Goal: Task Accomplishment & Management: Complete application form

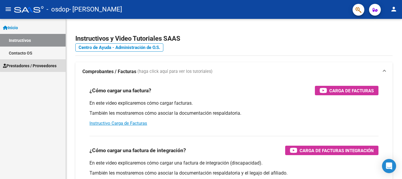
click at [39, 65] on span "Prestadores / Proveedores" at bounding box center [30, 65] width 54 height 6
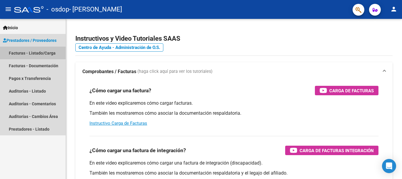
click at [44, 54] on link "Facturas - Listado/Carga" at bounding box center [33, 53] width 66 height 13
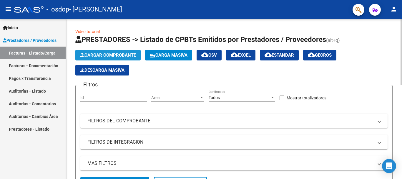
click at [104, 53] on span "Cargar Comprobante" at bounding box center [108, 54] width 56 height 5
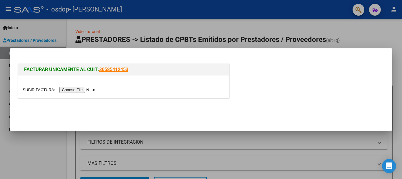
click at [81, 90] on input "file" at bounding box center [60, 90] width 75 height 6
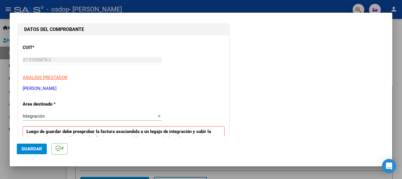
scroll to position [147, 0]
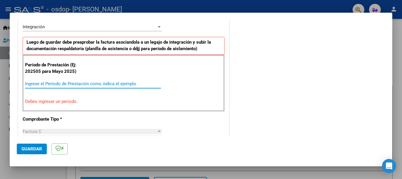
click at [83, 83] on input "Ingrese el Período de Prestación como indica el ejemplo" at bounding box center [93, 83] width 136 height 5
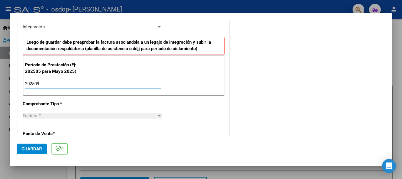
type input "202509"
click at [81, 118] on div "Factura C" at bounding box center [90, 115] width 134 height 5
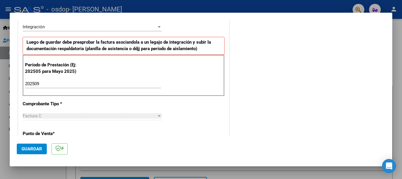
click at [221, 114] on div "CUIT * 27-31535878-2 Ingresar CUIT ANALISIS PRESTADOR [PERSON_NAME] Area destin…" at bounding box center [123, 167] width 211 height 443
click at [161, 39] on p "Luego de guardar debe preaprobar la factura asociandola a un legajo de integrac…" at bounding box center [124, 46] width 202 height 18
click at [146, 54] on p "Luego de guardar debe preaprobar la factura asociandola a un legajo de integrac…" at bounding box center [124, 46] width 202 height 18
click at [141, 46] on strong "Luego de guardar debe preaprobar la factura asociandola a un legajo de integrac…" at bounding box center [119, 45] width 185 height 12
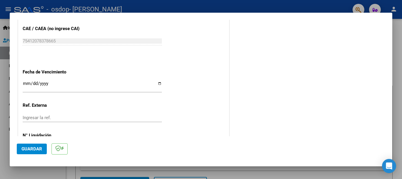
scroll to position [373, 0]
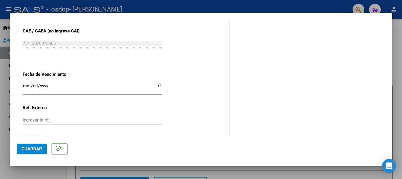
click at [51, 84] on input "Ingresar la fecha" at bounding box center [92, 87] width 139 height 9
click at [31, 87] on input "Ingresar la fecha" at bounding box center [92, 87] width 139 height 9
click at [24, 85] on input "Ingresar la fecha" at bounding box center [92, 87] width 139 height 9
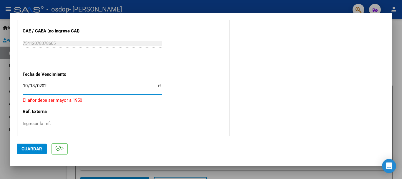
type input "[DATE]"
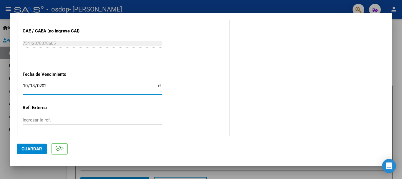
click at [33, 150] on span "Guardar" at bounding box center [32, 148] width 21 height 5
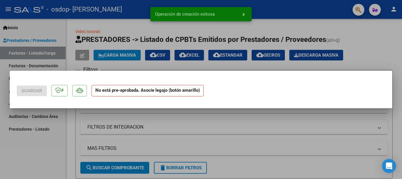
scroll to position [0, 0]
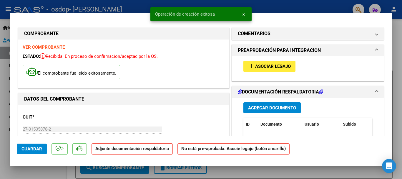
click at [276, 67] on span "Asociar Legajo" at bounding box center [273, 66] width 36 height 5
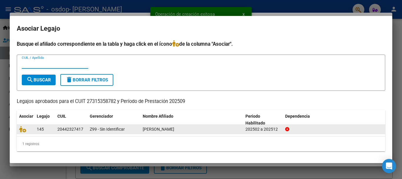
click at [174, 130] on span "[PERSON_NAME]" at bounding box center [159, 129] width 32 height 5
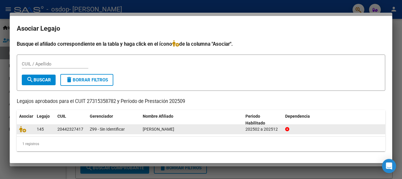
click at [46, 130] on div "145" at bounding box center [45, 129] width 16 height 7
click at [18, 130] on datatable-body-cell at bounding box center [26, 129] width 18 height 9
click at [111, 128] on span "Z99 - Sin Identificar" at bounding box center [107, 129] width 35 height 5
click at [256, 130] on div "202502 a 202512" at bounding box center [263, 129] width 35 height 7
click at [23, 130] on icon at bounding box center [22, 129] width 7 height 6
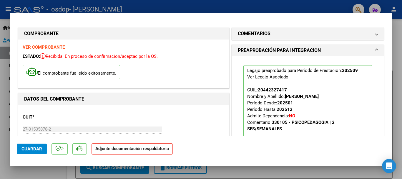
click at [124, 152] on p "Adjunte documentación respaldatoria" at bounding box center [132, 148] width 81 height 11
click at [122, 146] on strong "Adjunte documentación respaldatoria" at bounding box center [132, 148] width 74 height 5
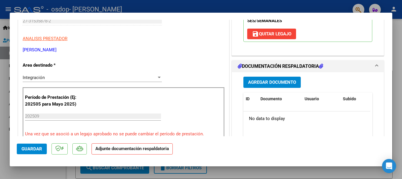
scroll to position [118, 0]
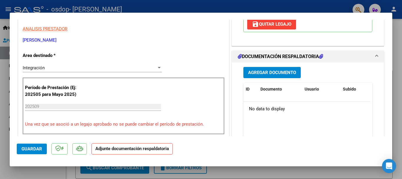
click at [274, 68] on button "Agregar Documento" at bounding box center [272, 72] width 57 height 11
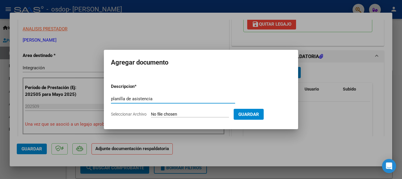
type input "planilla de asistencia"
click at [211, 117] on form "Descripcion * planilla de asistencia Escriba aquí una descripcion Seleccionar A…" at bounding box center [201, 100] width 180 height 43
click at [186, 114] on input "Seleccionar Archivo" at bounding box center [190, 115] width 78 height 6
type input "C:\fakepath\asist [PERSON_NAME] [DATE].pdf"
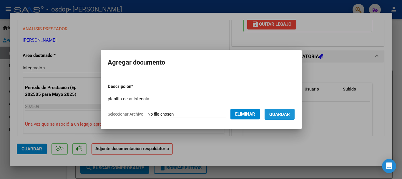
click at [290, 114] on span "Guardar" at bounding box center [280, 114] width 21 height 5
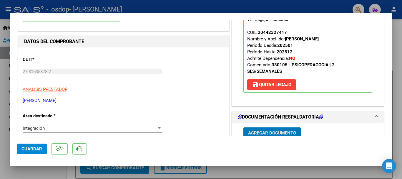
scroll to position [0, 0]
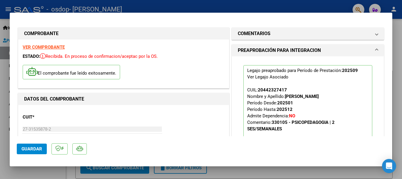
click at [30, 150] on span "Guardar" at bounding box center [32, 148] width 21 height 5
click at [27, 147] on span "Guardar" at bounding box center [32, 148] width 21 height 5
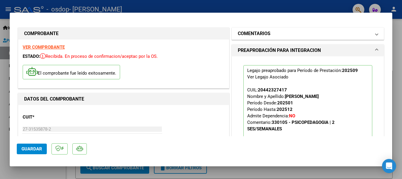
click at [374, 33] on mat-expansion-panel-header "COMENTARIOS" at bounding box center [308, 34] width 152 height 12
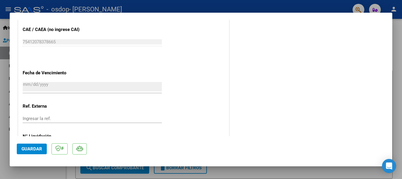
scroll to position [411, 0]
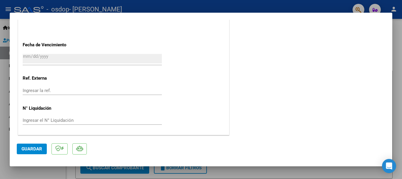
click at [396, 132] on div at bounding box center [201, 89] width 402 height 179
type input "$ 0,00"
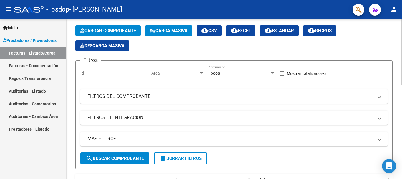
scroll to position [0, 0]
